Goal: Use online tool/utility

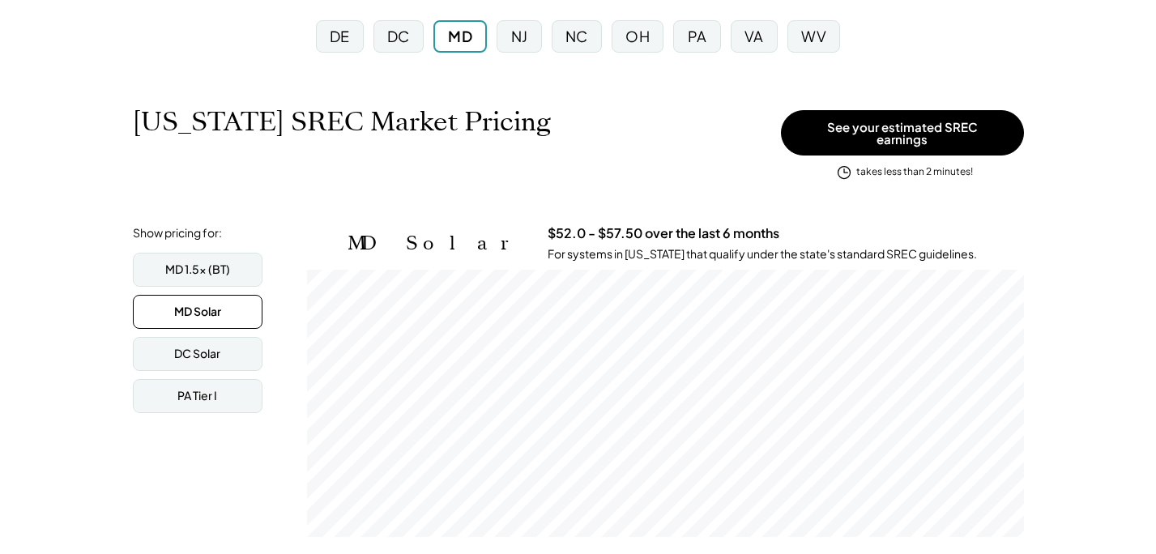
scroll to position [184, 0]
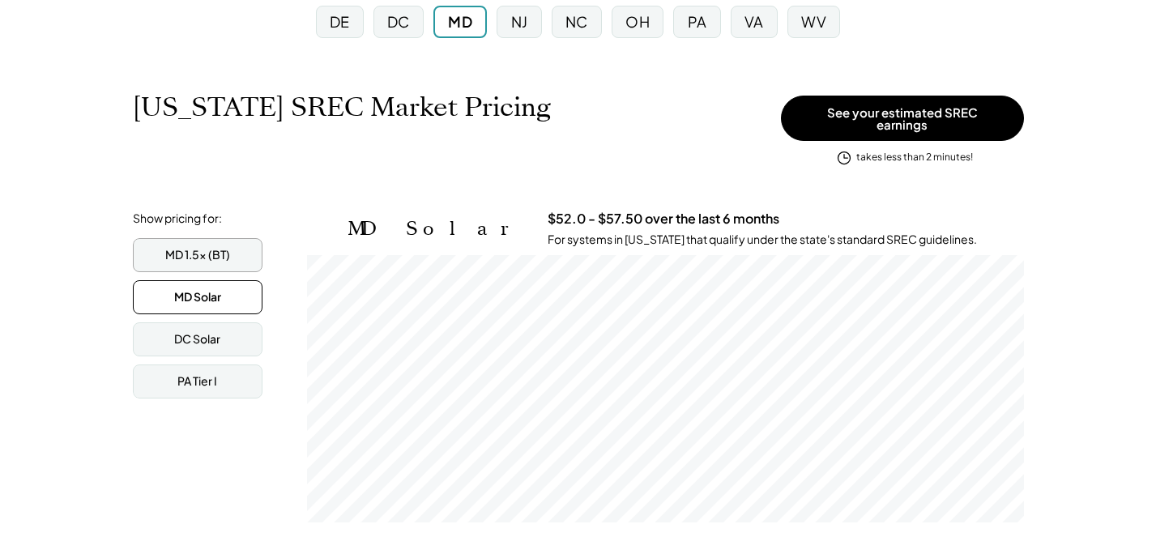
click at [170, 250] on div "MD 1.5x (BT)" at bounding box center [197, 255] width 65 height 16
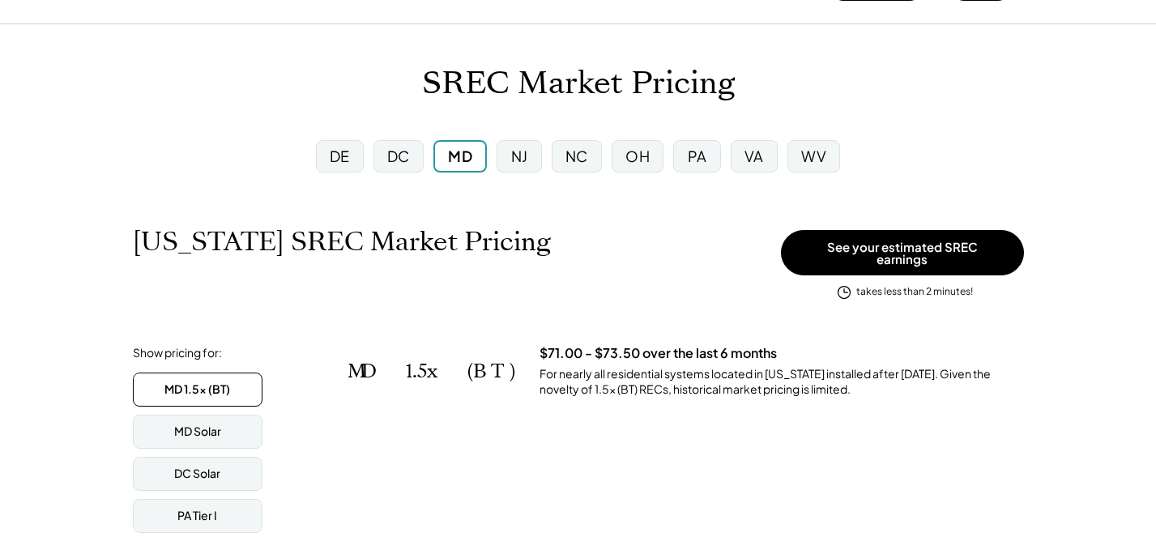
scroll to position [84, 0]
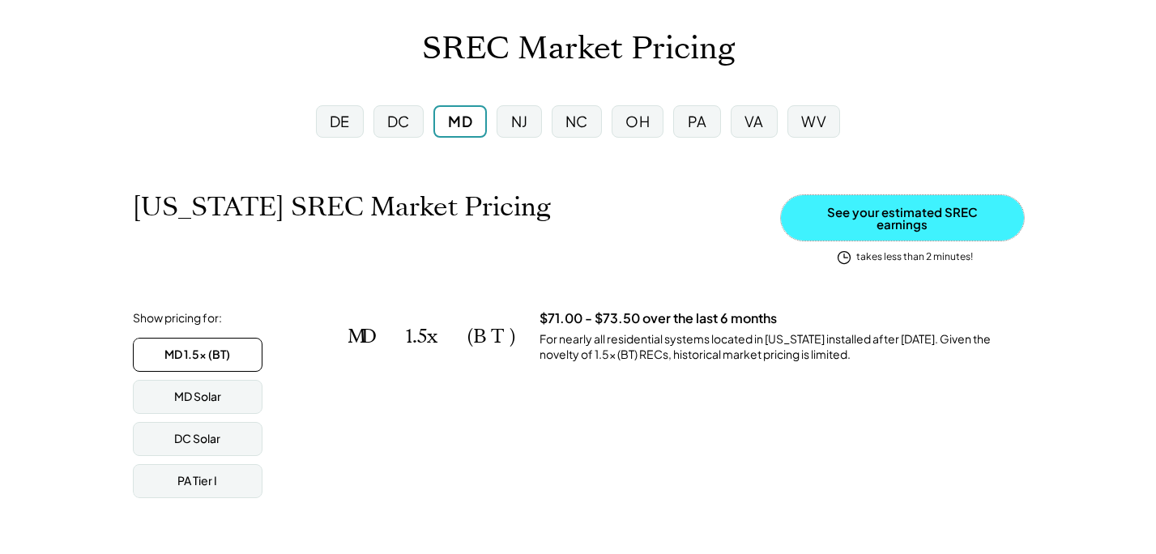
click at [857, 218] on button "See your estimated SREC earnings" at bounding box center [902, 217] width 243 height 45
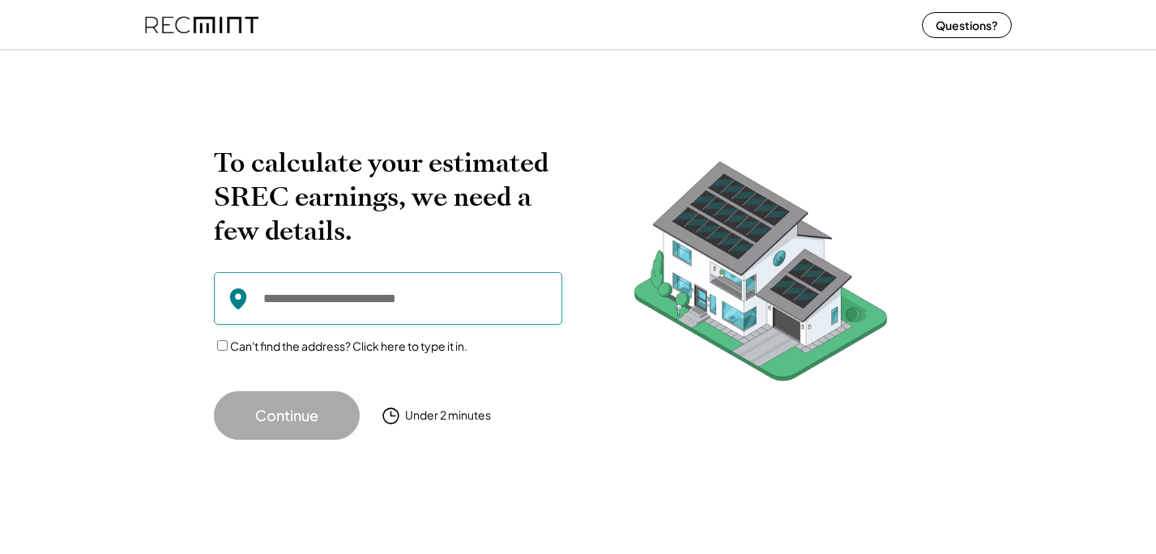
click at [331, 295] on input "input" at bounding box center [388, 298] width 348 height 53
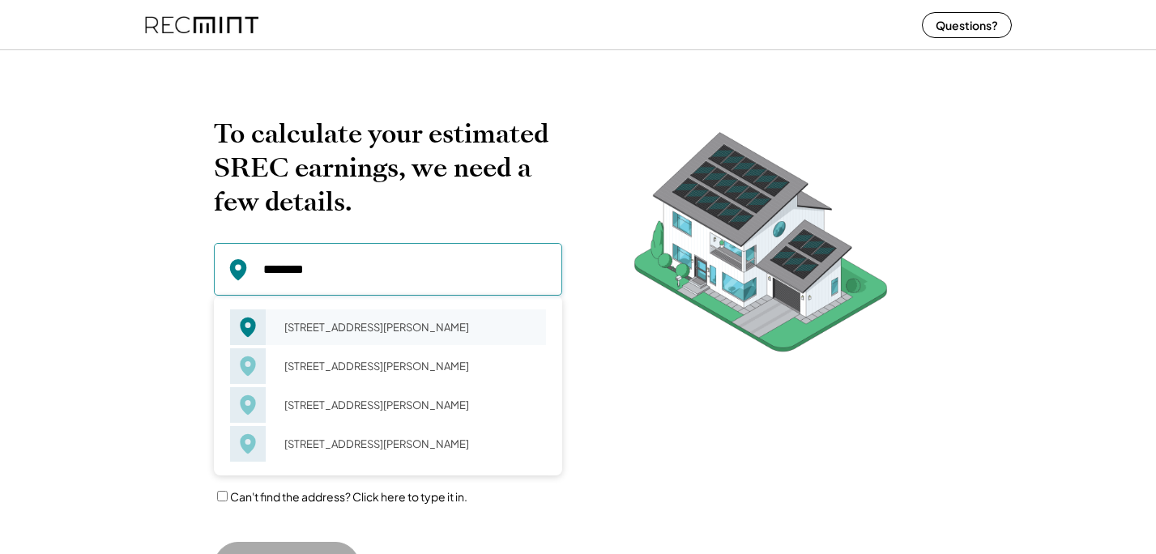
click at [277, 323] on div "[STREET_ADDRESS][PERSON_NAME]" at bounding box center [410, 327] width 272 height 23
type input "**********"
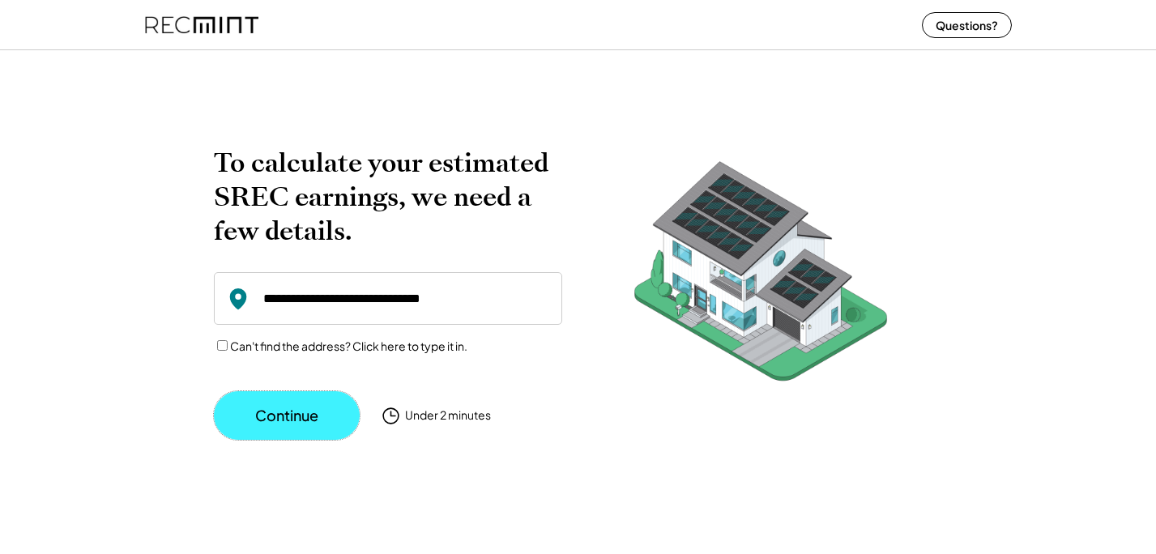
click at [278, 410] on button "Continue" at bounding box center [287, 415] width 146 height 49
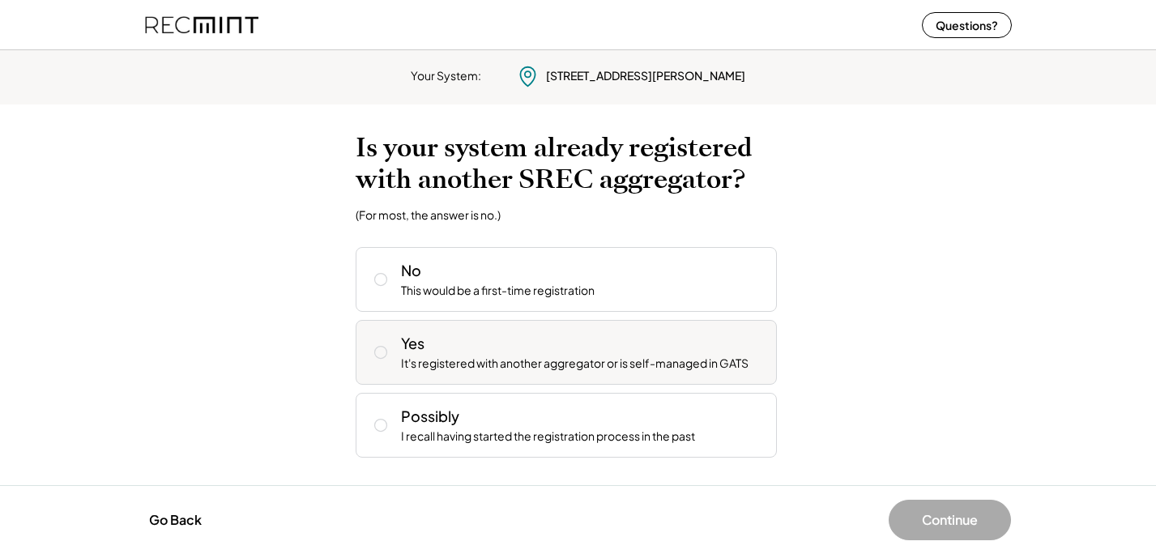
click at [387, 352] on icon at bounding box center [381, 352] width 16 height 16
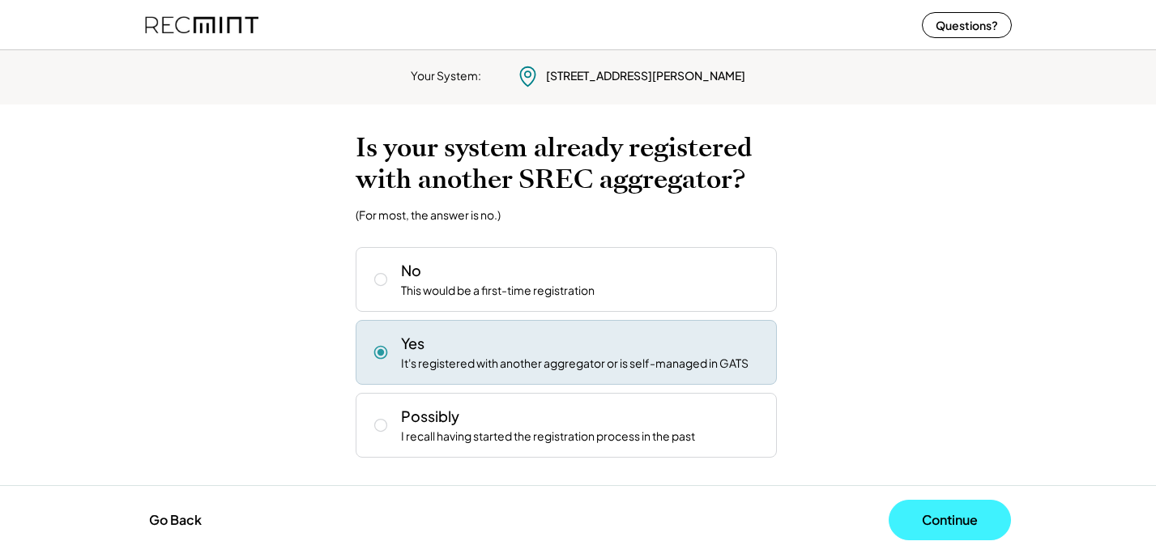
click at [916, 508] on button "Continue" at bounding box center [950, 520] width 122 height 41
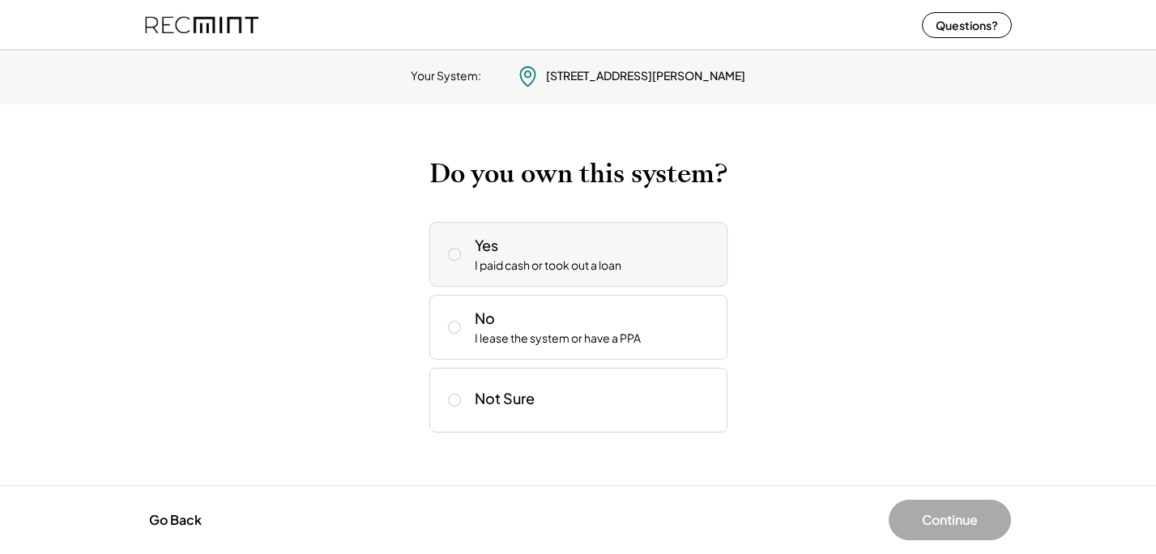
click at [455, 248] on use at bounding box center [454, 254] width 12 height 12
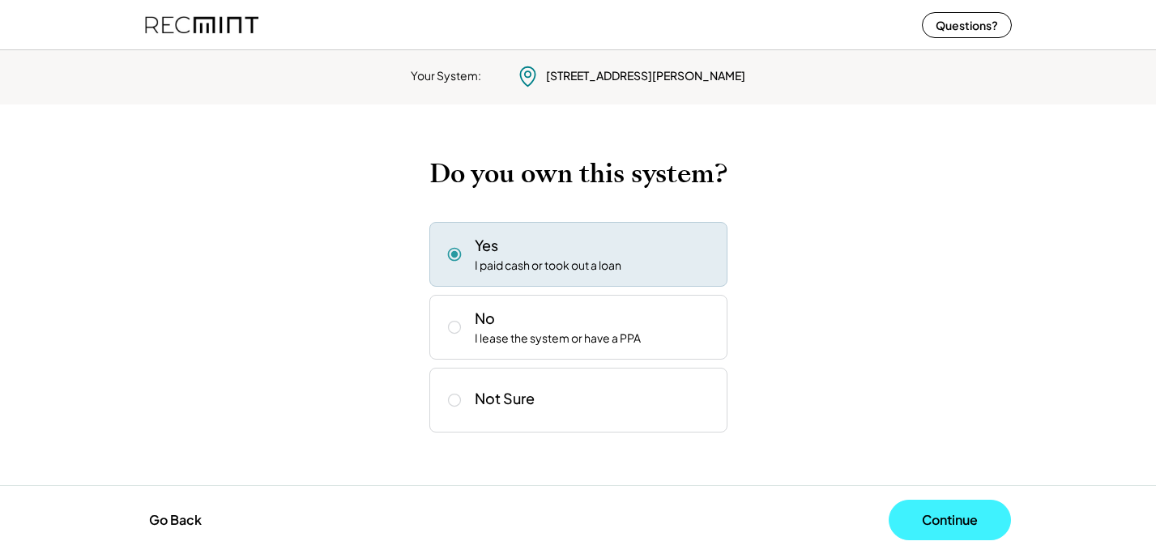
click at [905, 521] on button "Continue" at bounding box center [950, 520] width 122 height 41
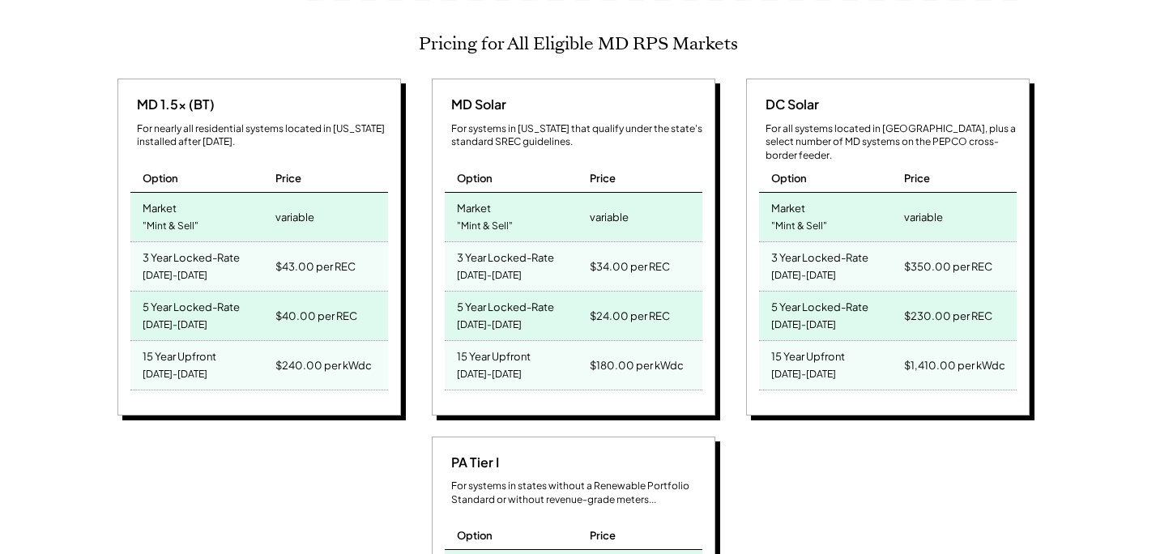
scroll to position [694, 0]
